Goal: Transaction & Acquisition: Obtain resource

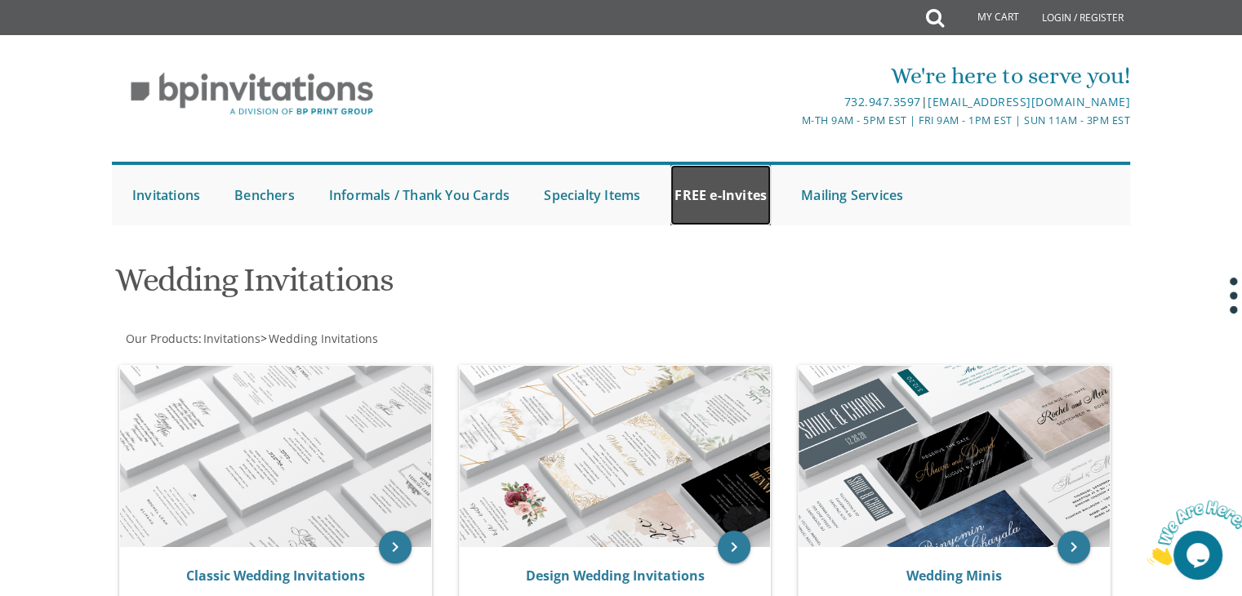
click at [670, 199] on link "FREE e-Invites" at bounding box center [720, 195] width 100 height 60
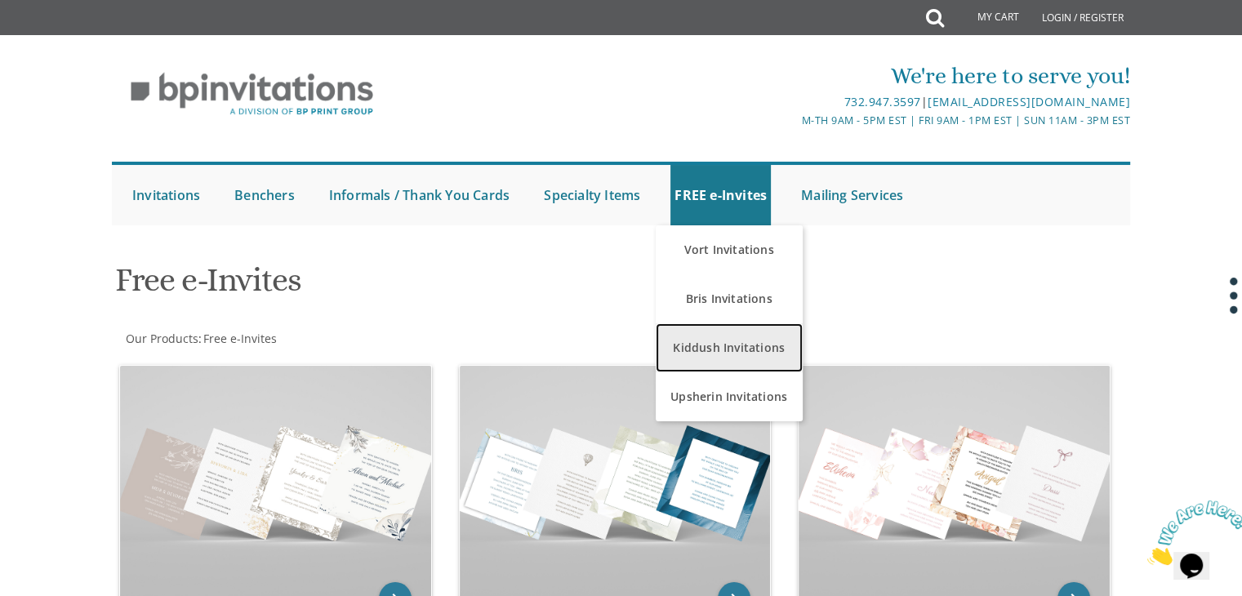
click at [731, 346] on link "Kiddush Invitations" at bounding box center [729, 347] width 147 height 49
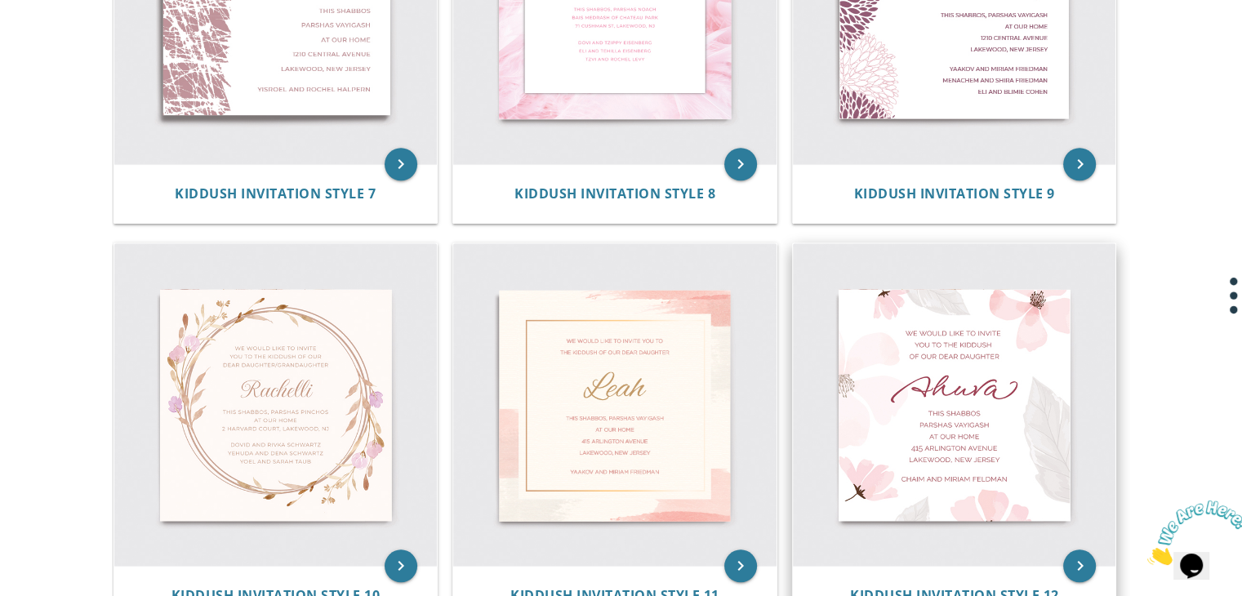
scroll to position [1443, 0]
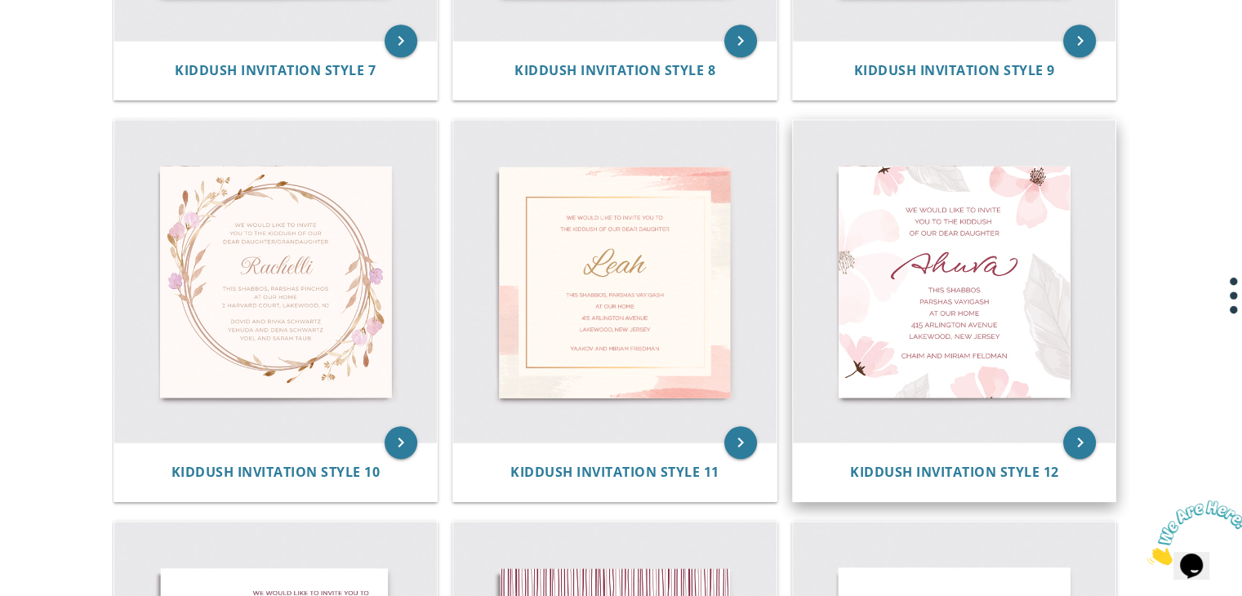
click at [946, 306] on img at bounding box center [954, 281] width 323 height 323
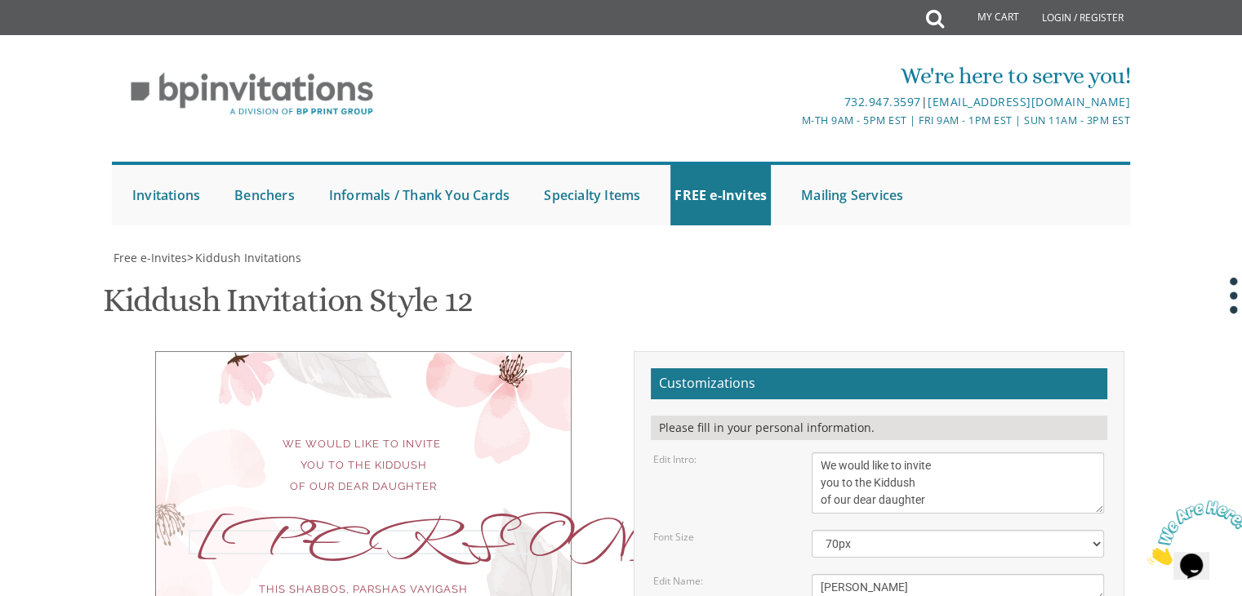
drag, startPoint x: 865, startPoint y: 370, endPoint x: 816, endPoint y: 371, distance: 49.0
click at [816, 574] on textarea "Ahuva" at bounding box center [957, 587] width 292 height 27
type textarea "Tzipi"
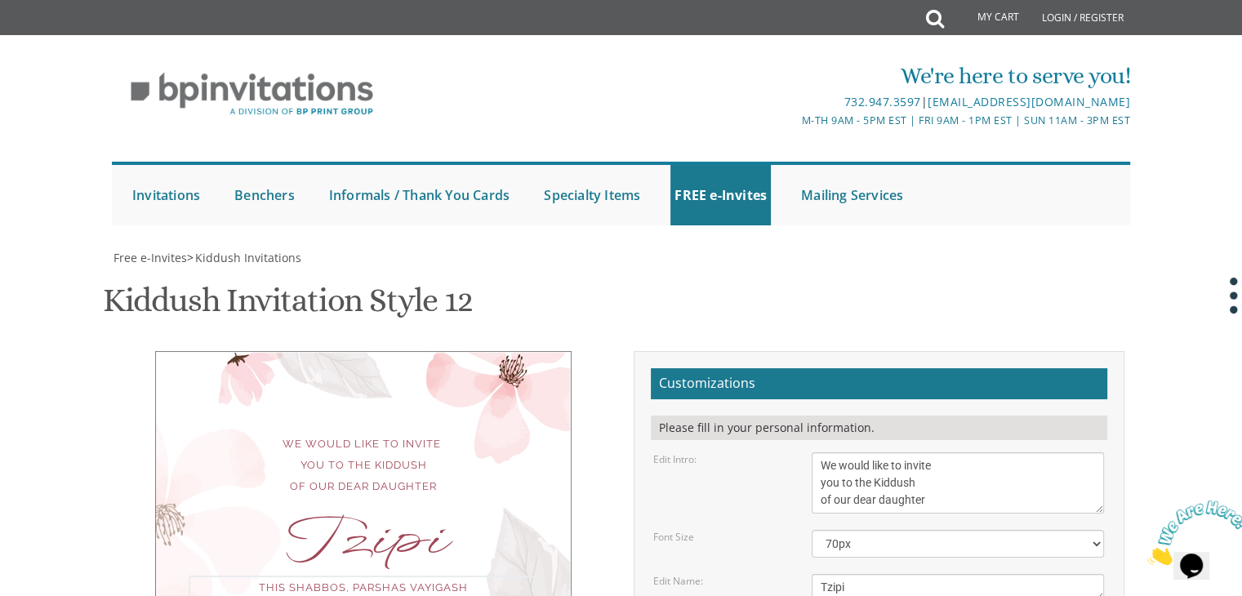
drag, startPoint x: 933, startPoint y: 413, endPoint x: 982, endPoint y: 412, distance: 49.0
drag, startPoint x: 832, startPoint y: 432, endPoint x: 882, endPoint y: 426, distance: 50.9
drag, startPoint x: 820, startPoint y: 445, endPoint x: 934, endPoint y: 468, distance: 116.6
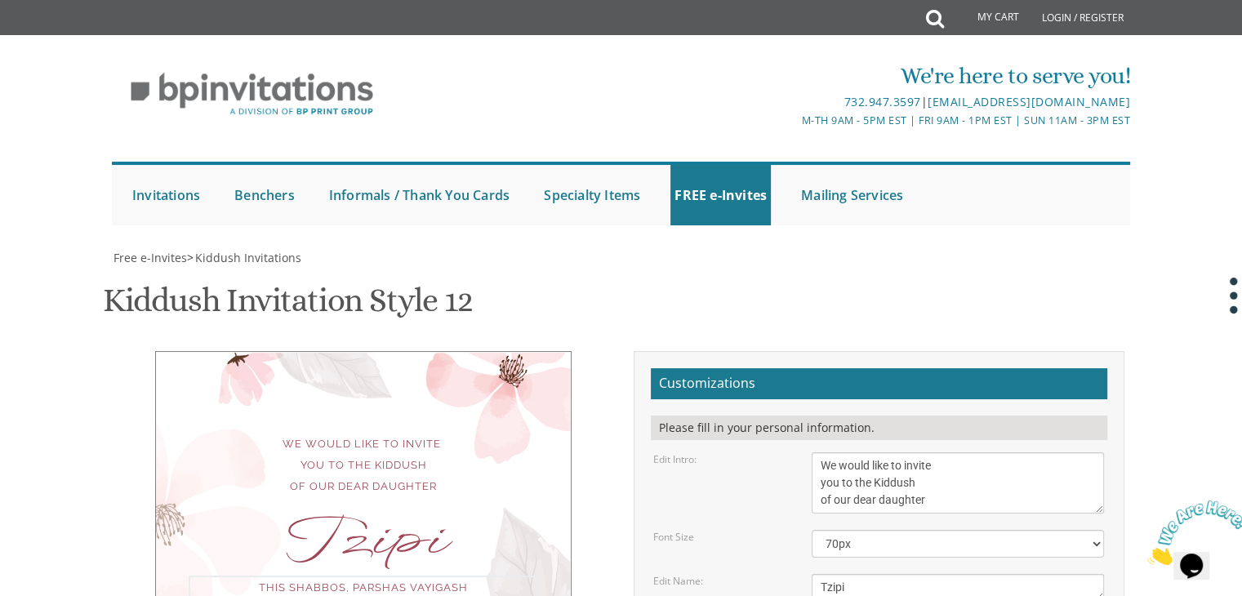
type textarea "This Shabbos, Parshas Shoftim at Kollel Avreichim D'Lawrence 1204 Beach 12th St…"
drag, startPoint x: 971, startPoint y: 398, endPoint x: 782, endPoint y: 406, distance: 189.5
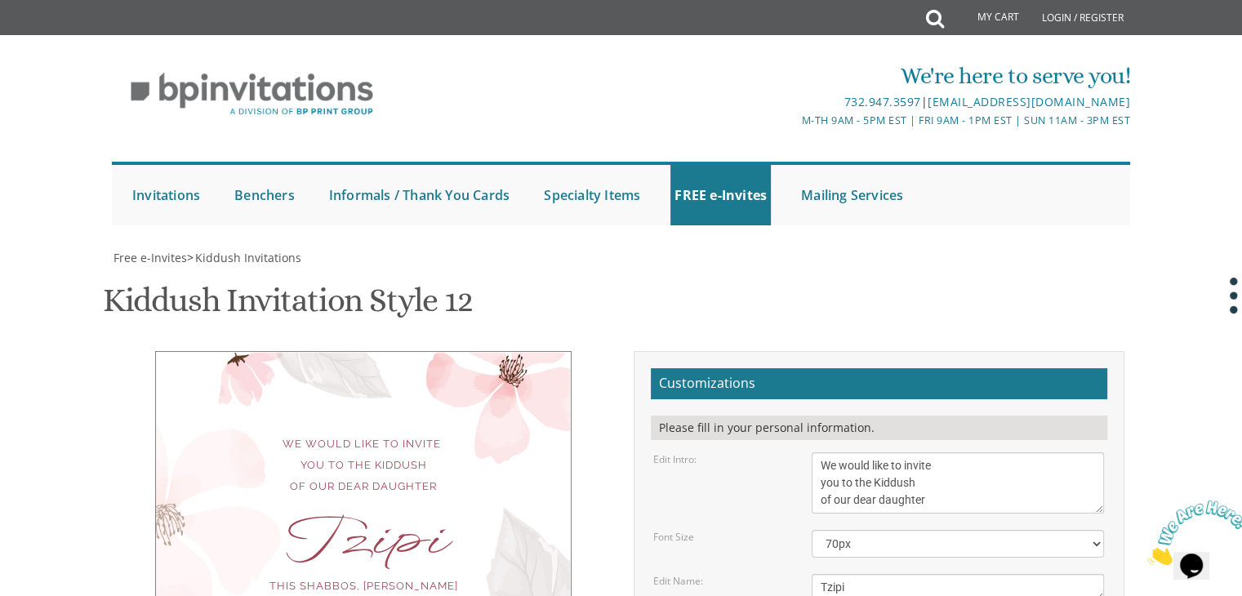
type textarea "Yechiel & Mirel Freylich"
type input "ymfreylich@gmail.com"
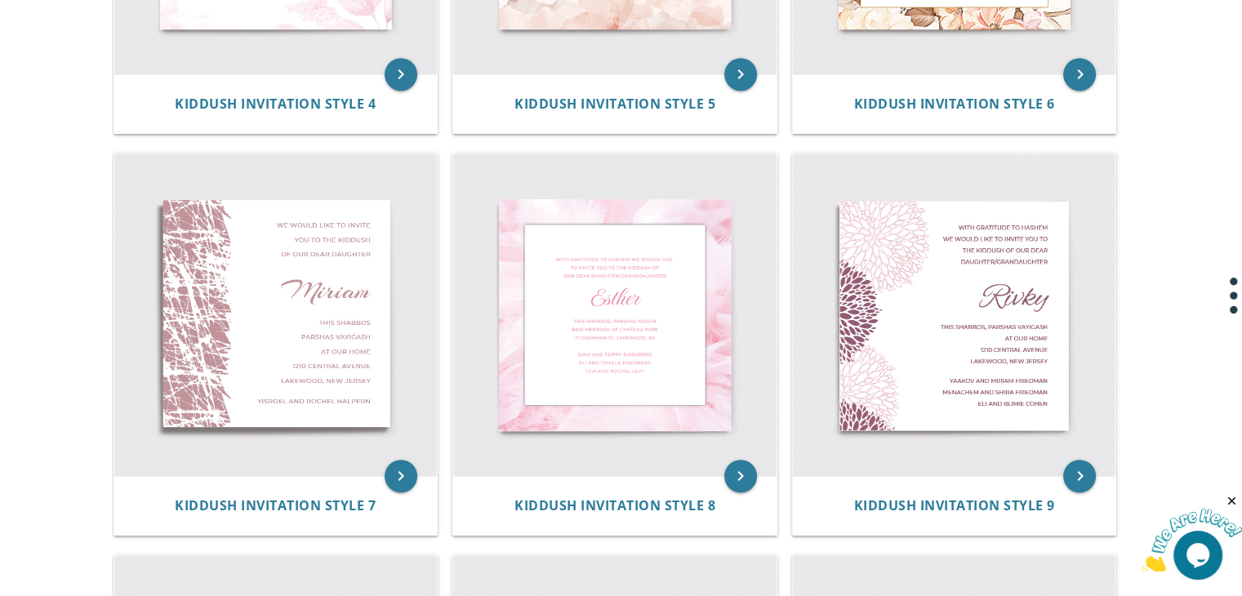
scroll to position [464, 0]
